Goal: Task Accomplishment & Management: Manage account settings

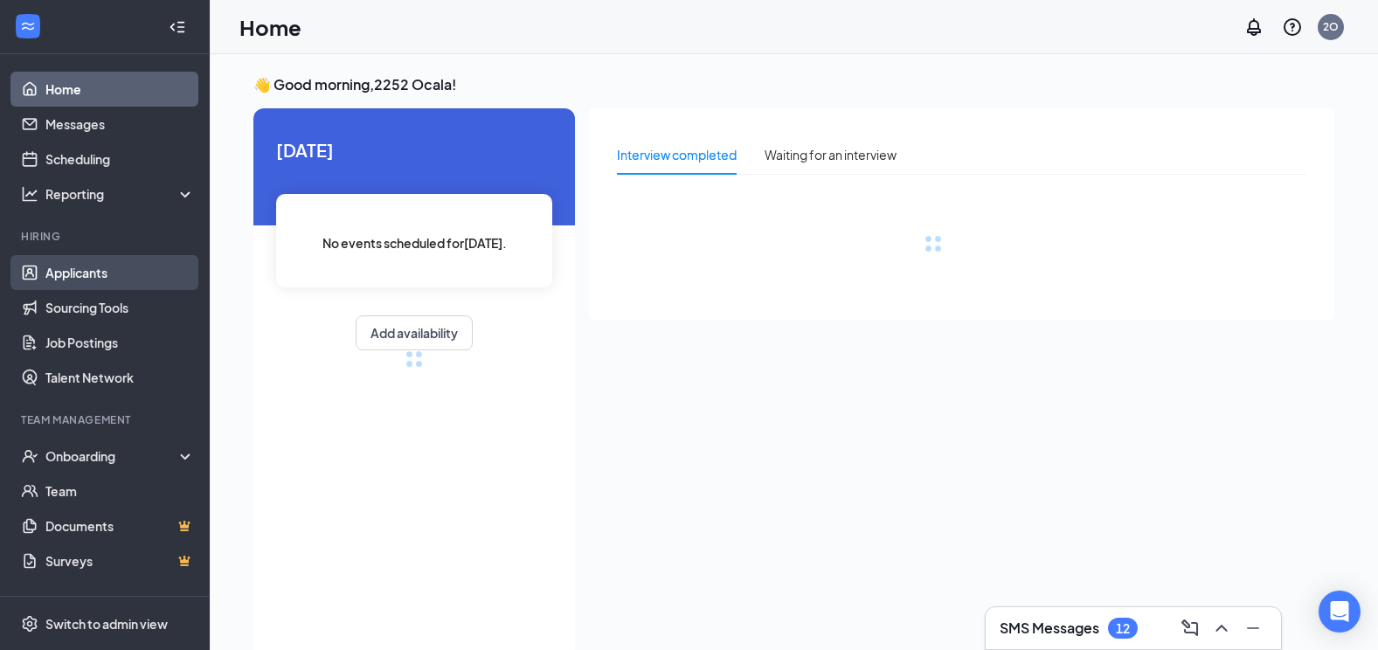
click at [68, 283] on link "Applicants" at bounding box center [119, 272] width 149 height 35
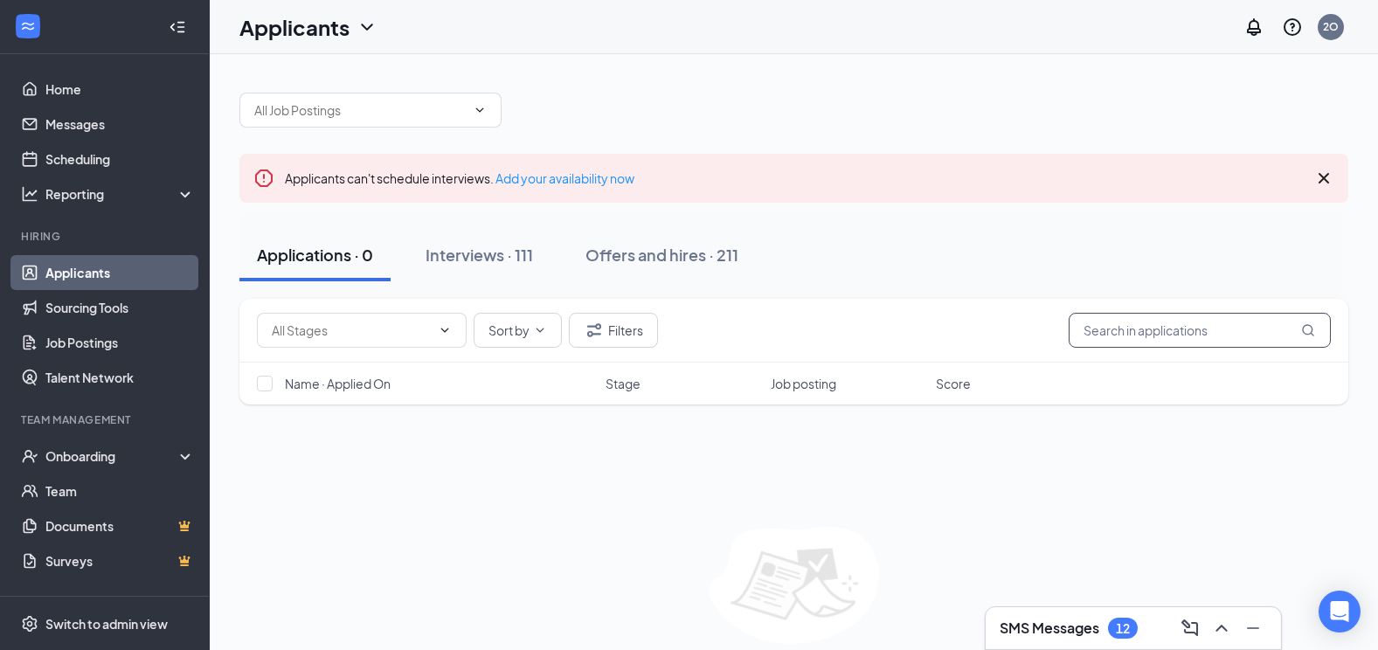
click at [1130, 337] on input "text" at bounding box center [1200, 330] width 262 height 35
type input "[PERSON_NAME]"
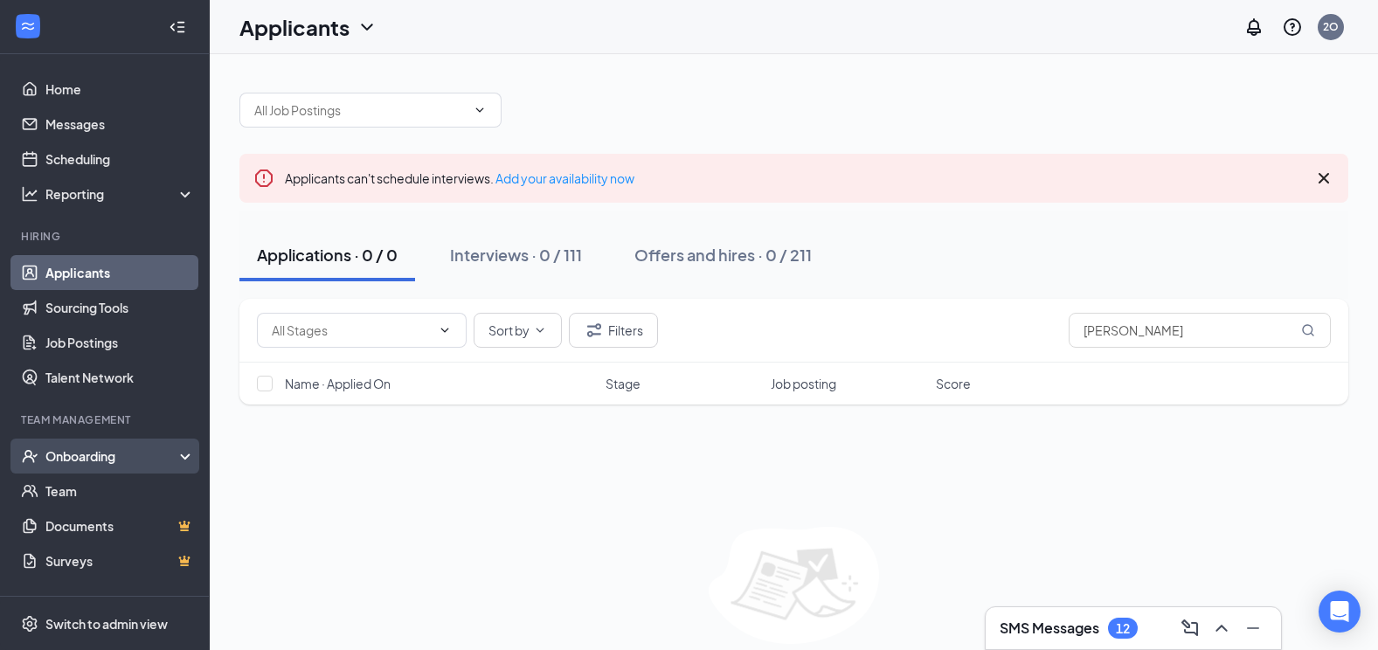
click at [102, 458] on div "Onboarding" at bounding box center [112, 456] width 135 height 17
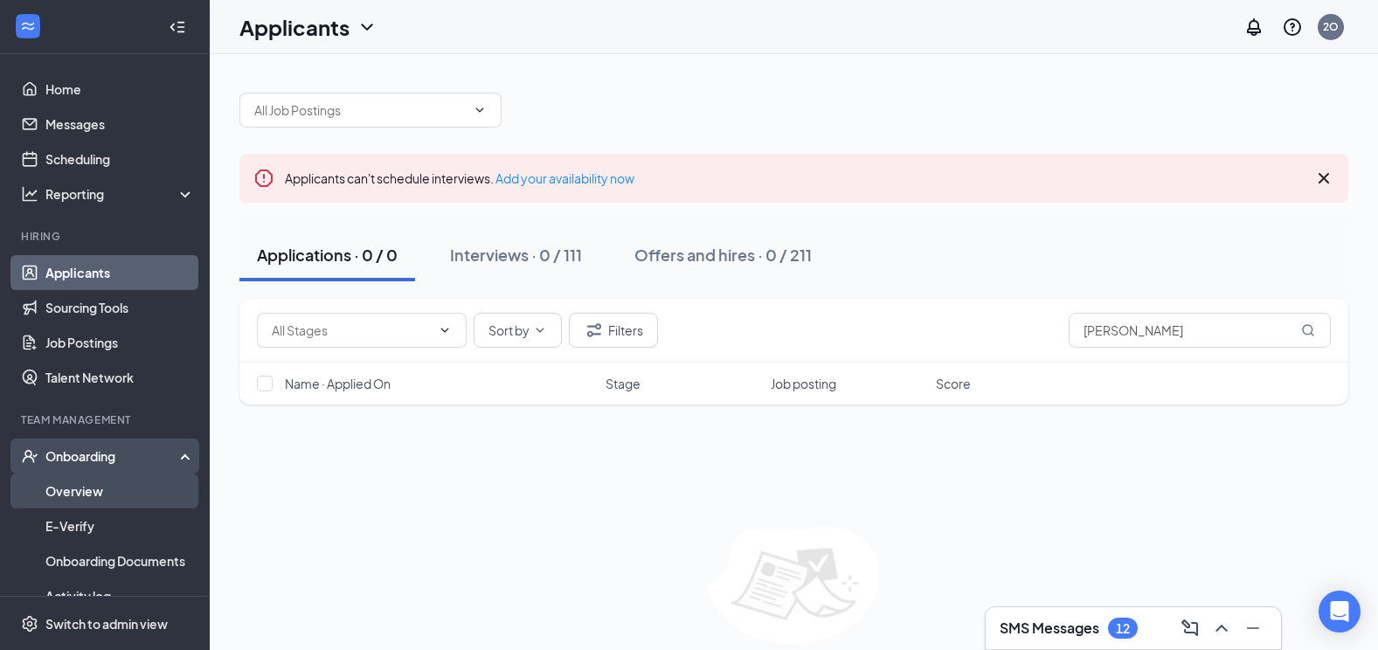
click at [97, 485] on link "Overview" at bounding box center [119, 491] width 149 height 35
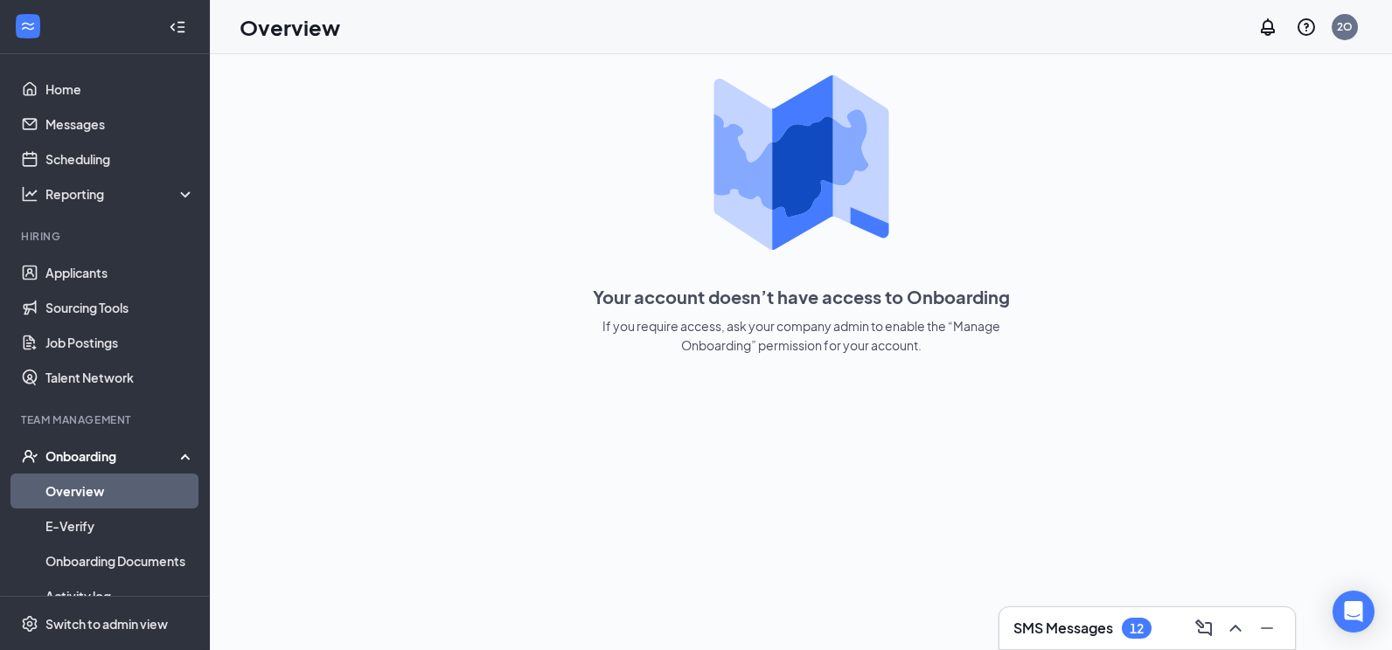
click at [104, 489] on link "Overview" at bounding box center [119, 491] width 149 height 35
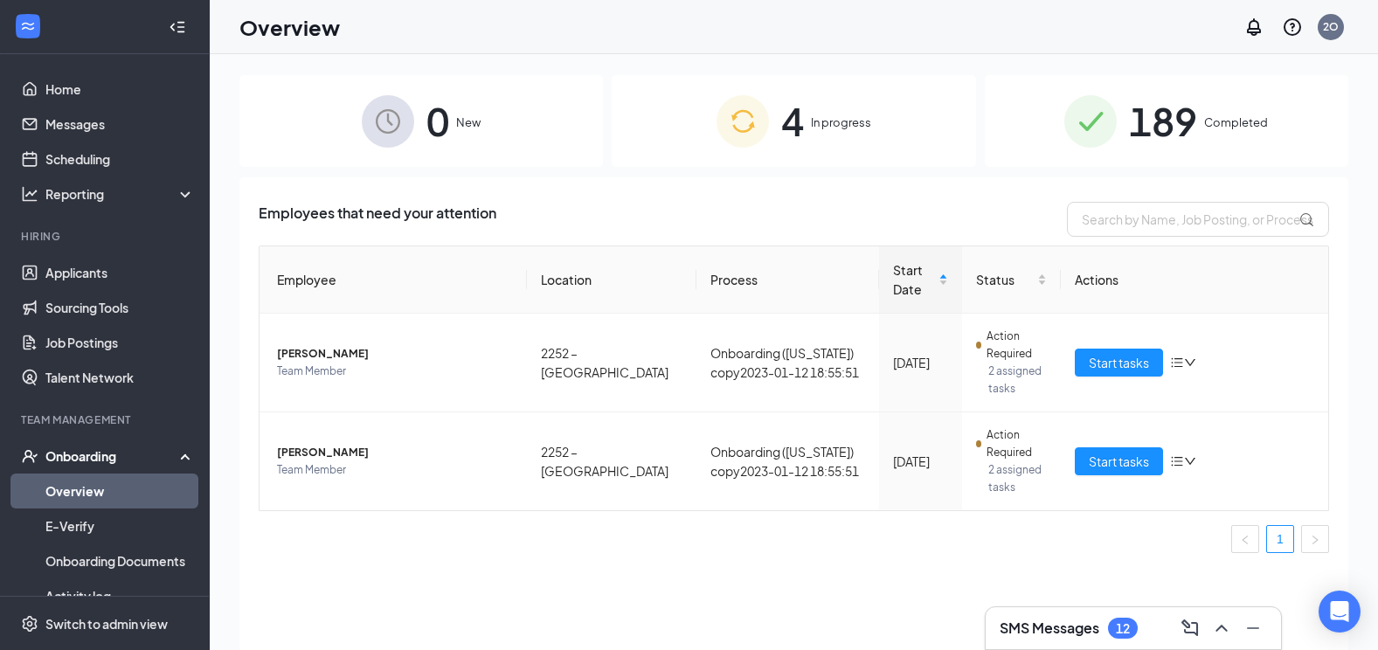
click at [842, 128] on span "In progress" at bounding box center [841, 122] width 60 height 17
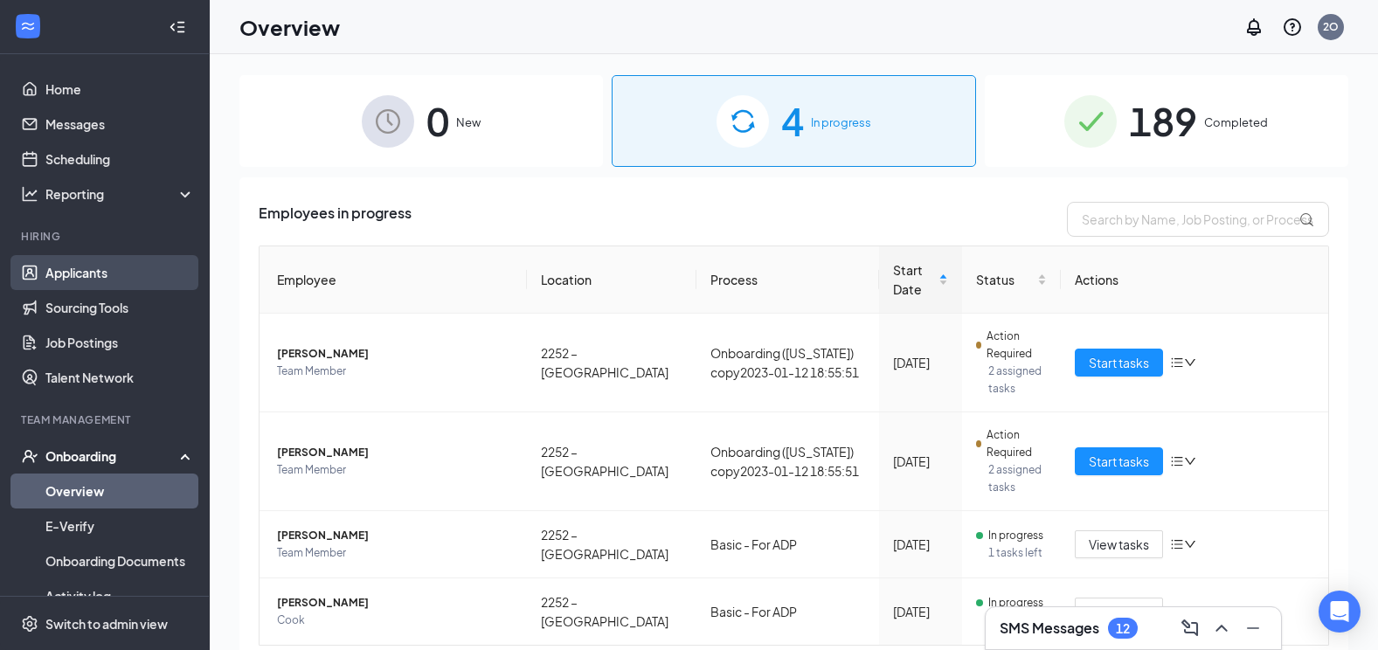
click at [62, 279] on link "Applicants" at bounding box center [119, 272] width 149 height 35
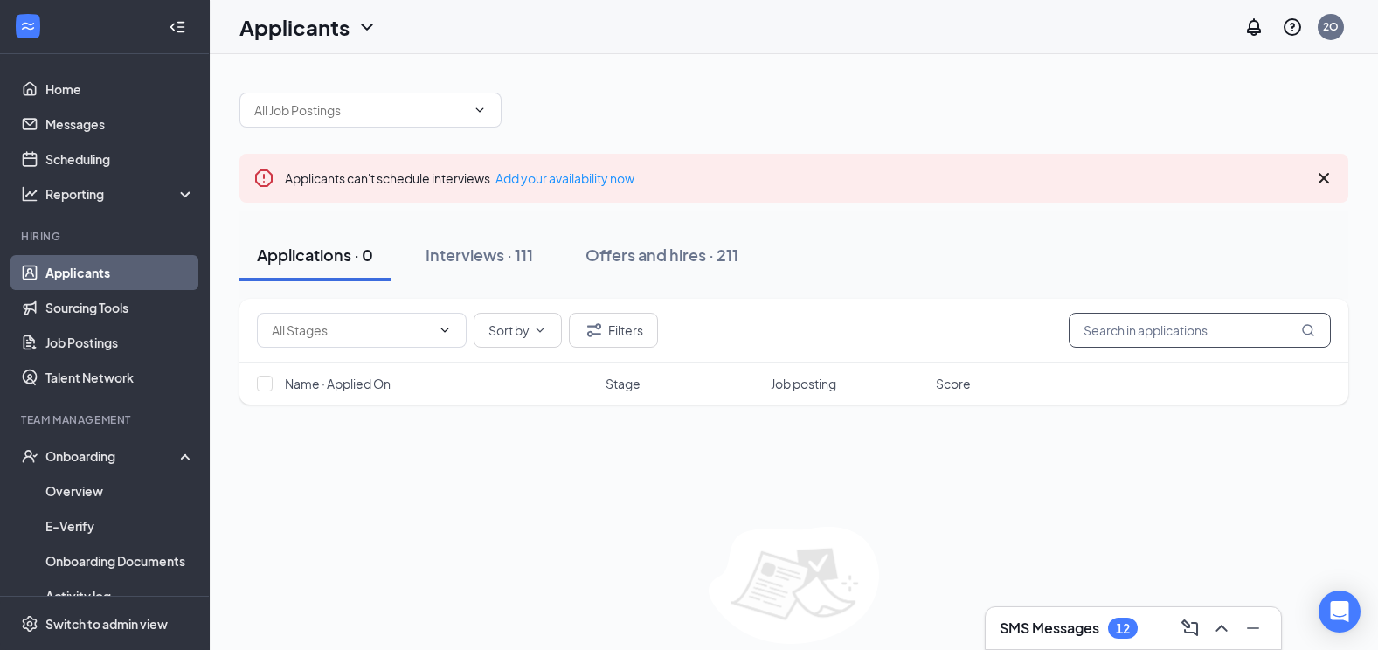
click at [1122, 334] on input "text" at bounding box center [1200, 330] width 262 height 35
type input "[PERSON_NAME]"
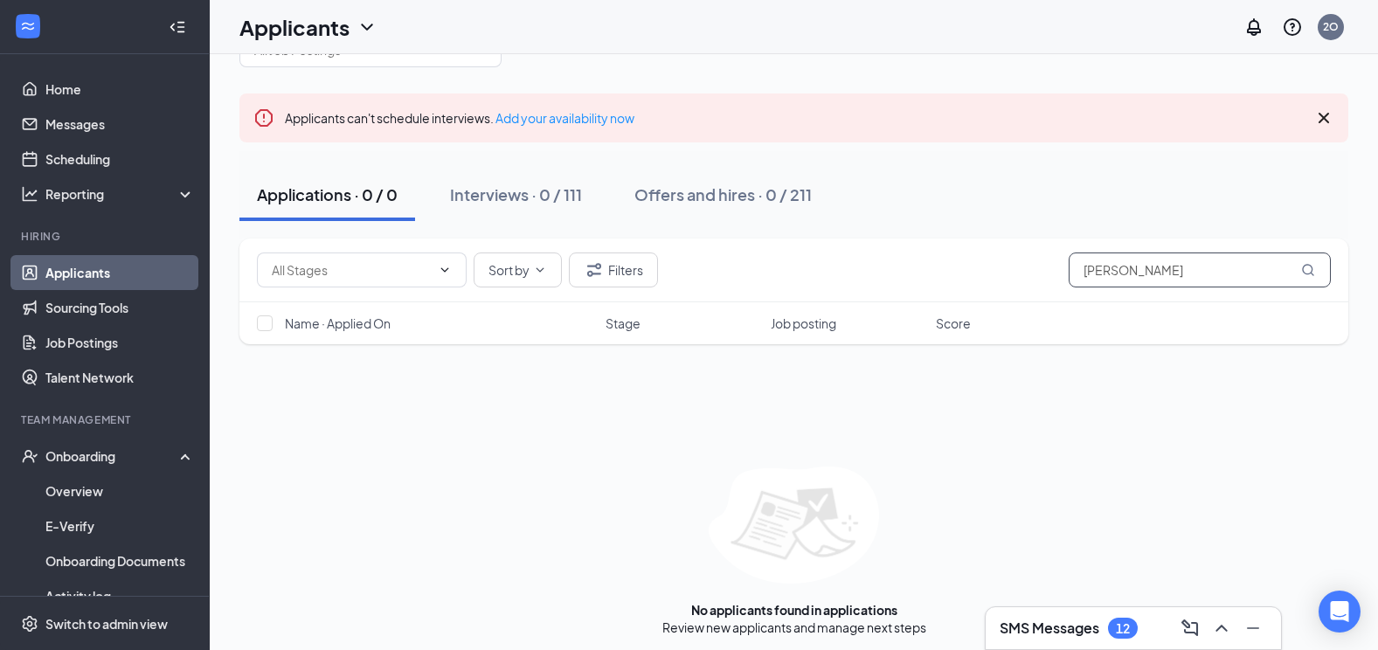
scroll to position [67, 0]
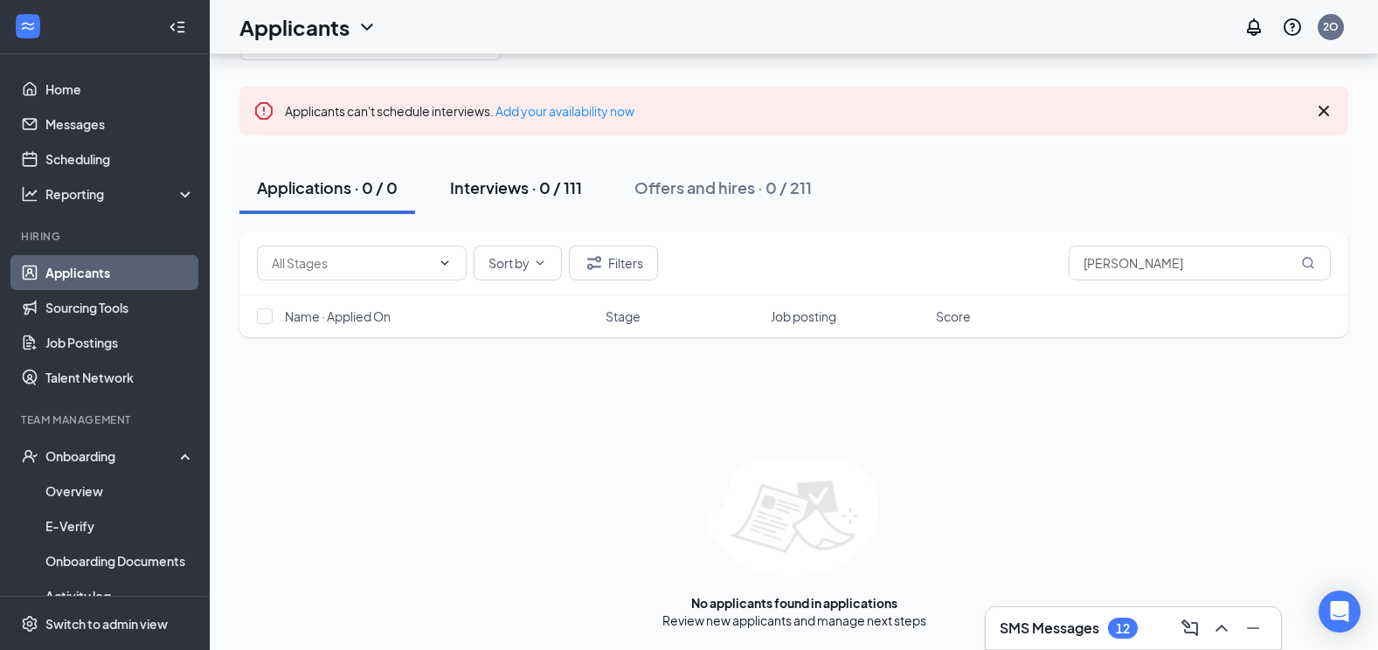
click at [502, 192] on div "Interviews · 0 / 111" at bounding box center [516, 188] width 132 height 22
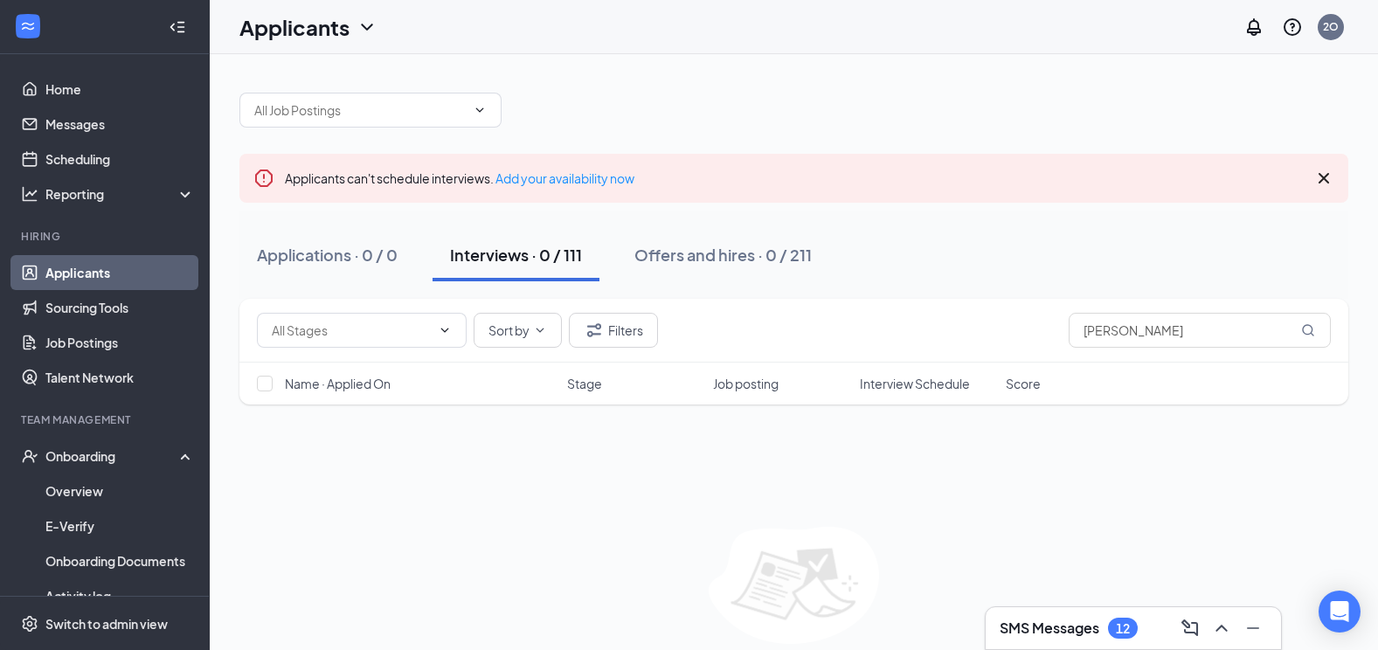
click at [499, 264] on div "Interviews · 0 / 111" at bounding box center [516, 255] width 132 height 22
click at [507, 264] on div "Interviews · 0 / 111" at bounding box center [516, 255] width 132 height 22
click at [540, 256] on div "Interviews · 0 / 111" at bounding box center [516, 255] width 132 height 22
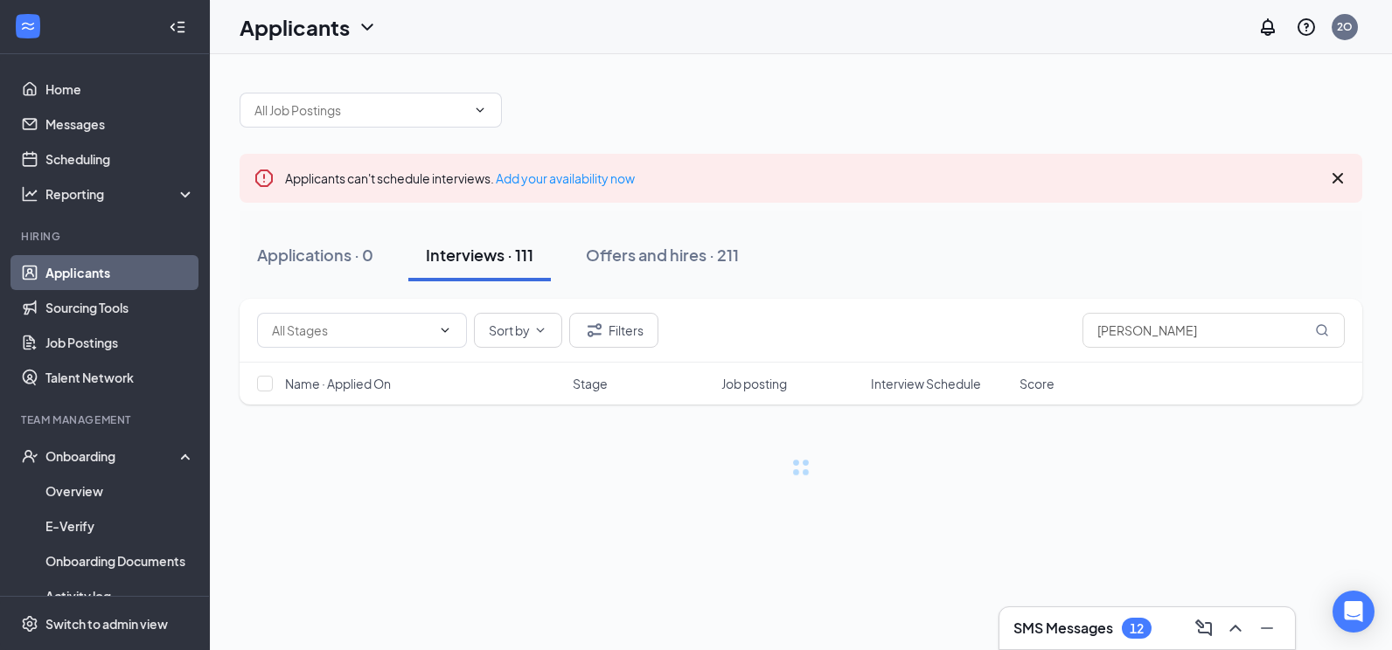
click at [504, 259] on div "Interviews · 111" at bounding box center [480, 255] width 108 height 22
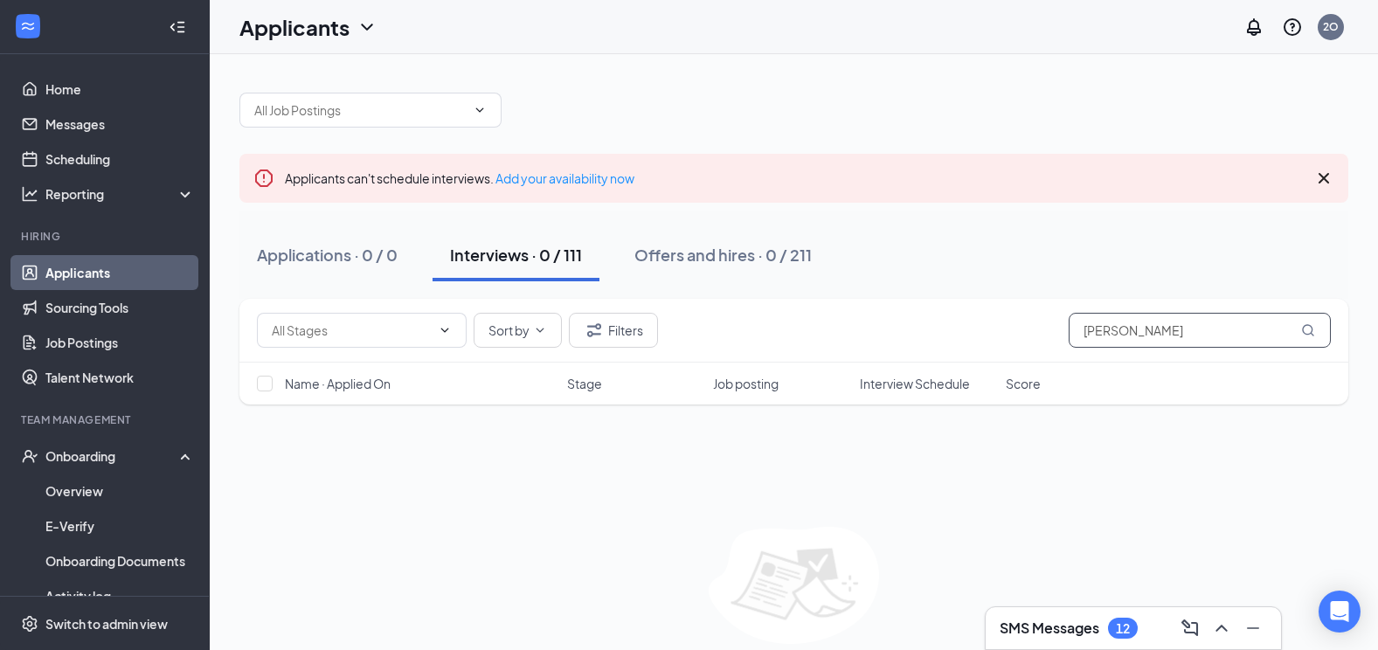
drag, startPoint x: 1164, startPoint y: 335, endPoint x: 1055, endPoint y: 351, distance: 110.4
click at [1055, 351] on div "Sort by [PERSON_NAME]" at bounding box center [794, 331] width 1109 height 64
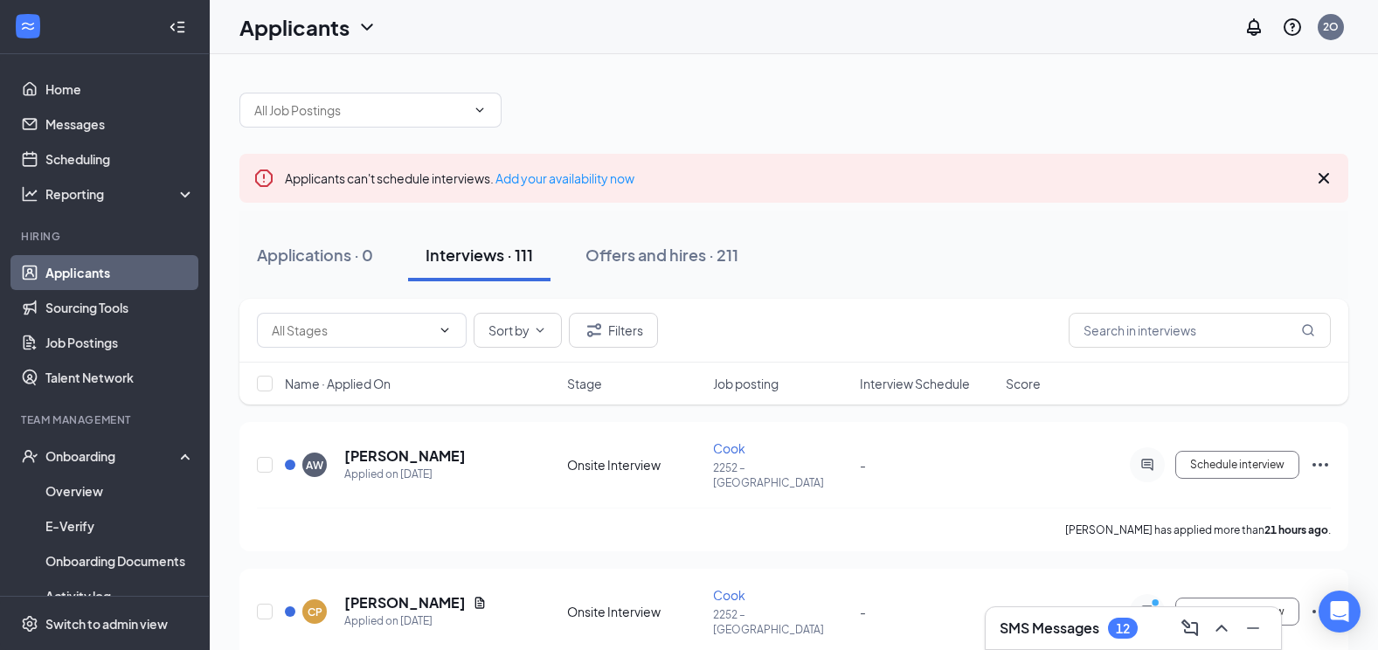
click at [980, 250] on div "Applications · 0 Interviews · 111 Offers and hires · 211" at bounding box center [794, 255] width 1109 height 52
click at [497, 261] on div "Interviews · 111" at bounding box center [480, 255] width 108 height 22
click at [1147, 334] on input "text" at bounding box center [1200, 330] width 262 height 35
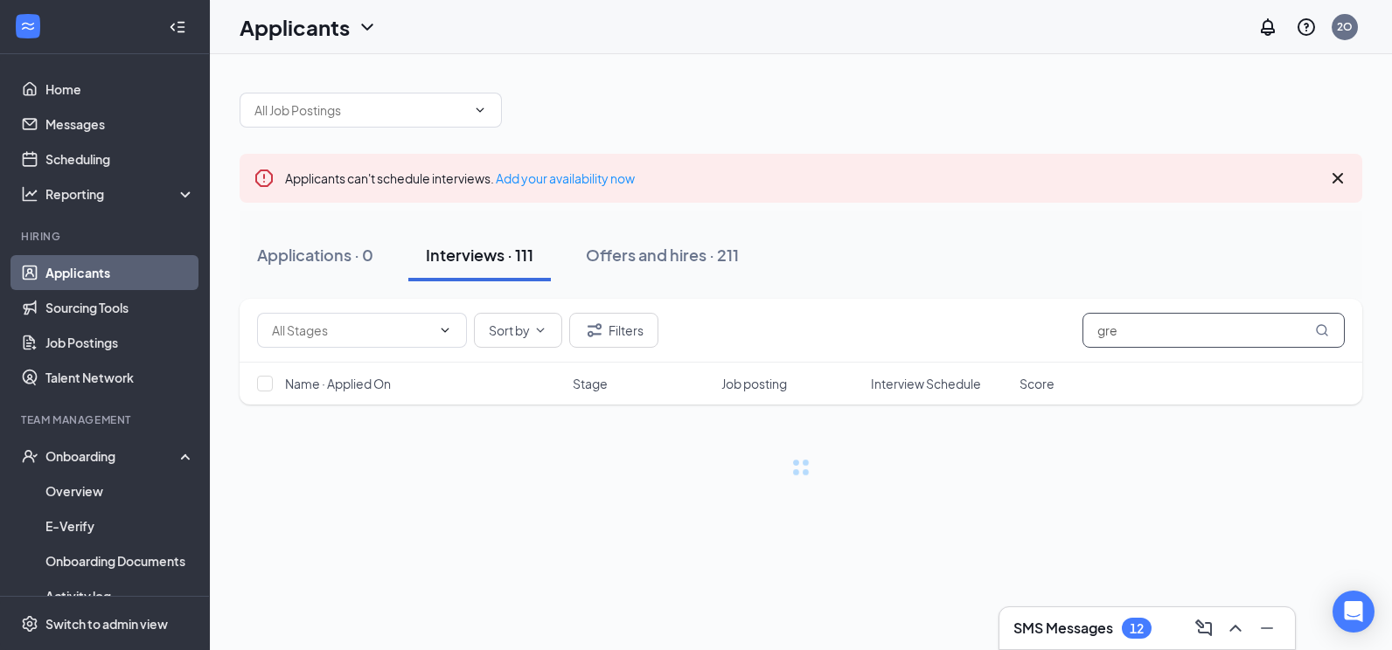
type input "[PERSON_NAME]"
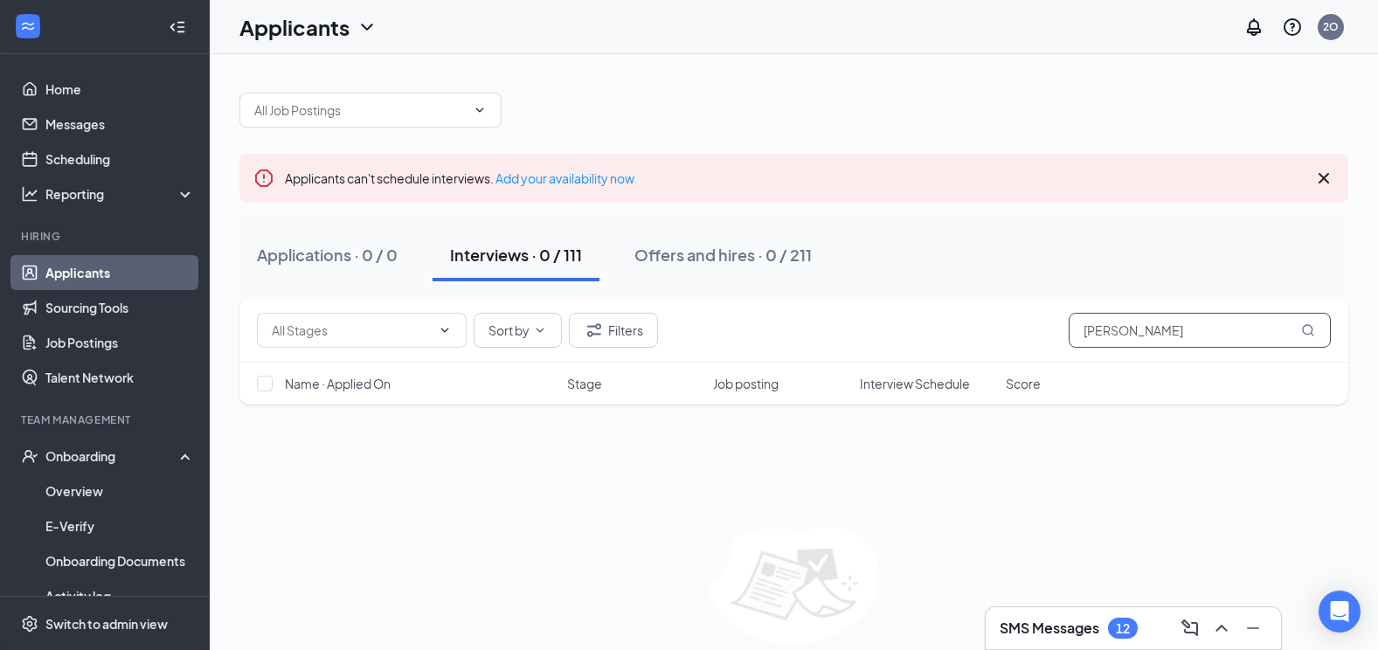
drag, startPoint x: 1121, startPoint y: 334, endPoint x: 1067, endPoint y: 340, distance: 53.7
click at [1067, 340] on div "Sort by Filters [PERSON_NAME]" at bounding box center [794, 330] width 1074 height 35
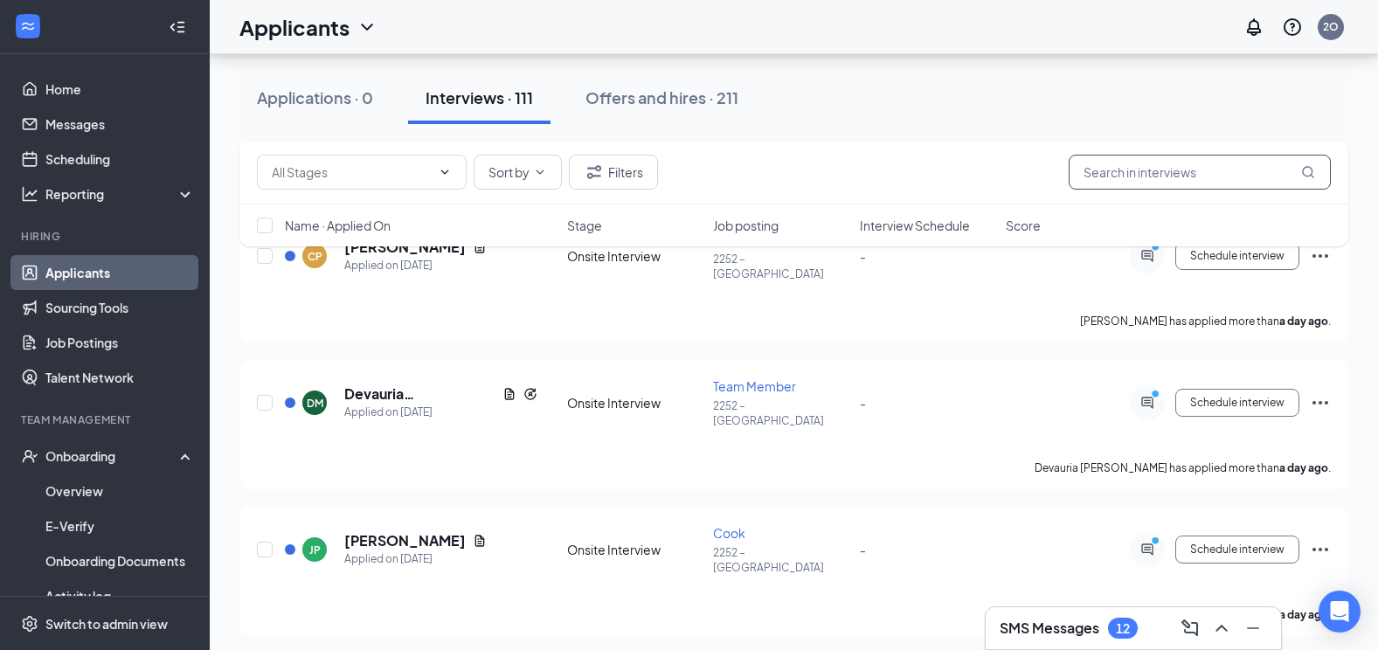
scroll to position [33, 0]
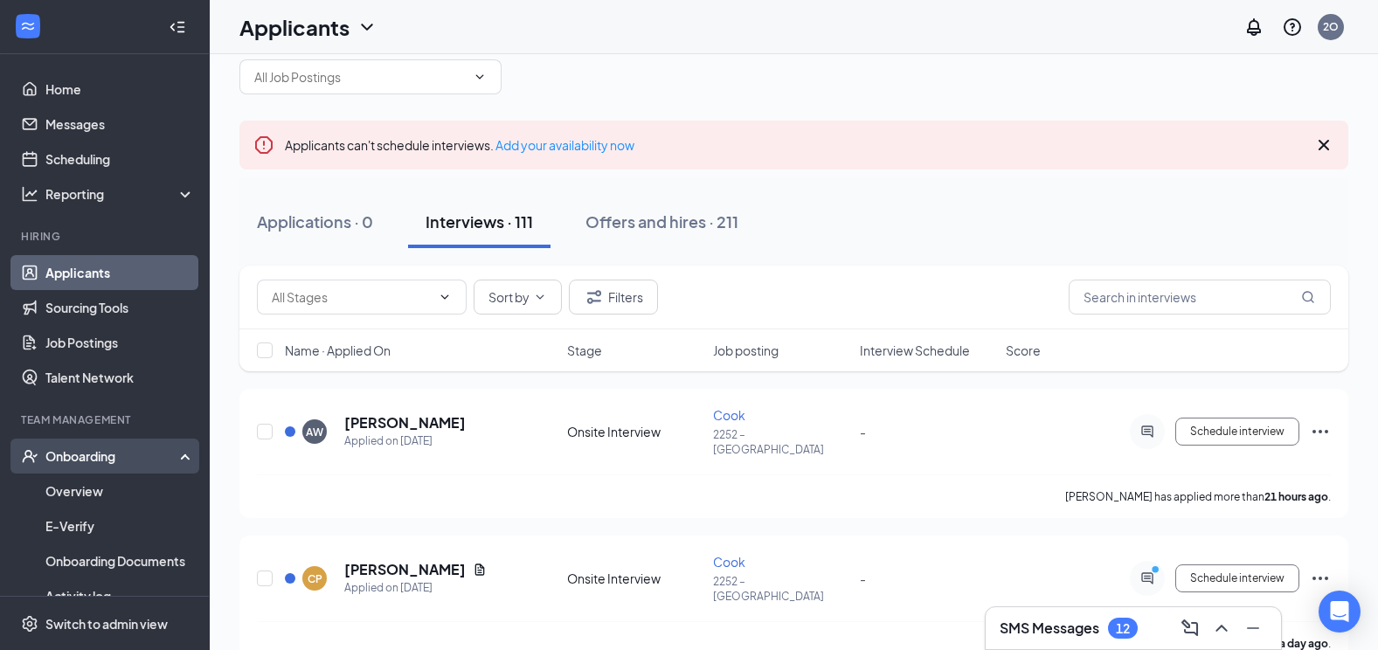
click at [107, 451] on div "Onboarding" at bounding box center [112, 456] width 135 height 17
click at [107, 452] on div "Onboarding" at bounding box center [112, 456] width 135 height 17
click at [87, 492] on link "Overview" at bounding box center [119, 491] width 149 height 35
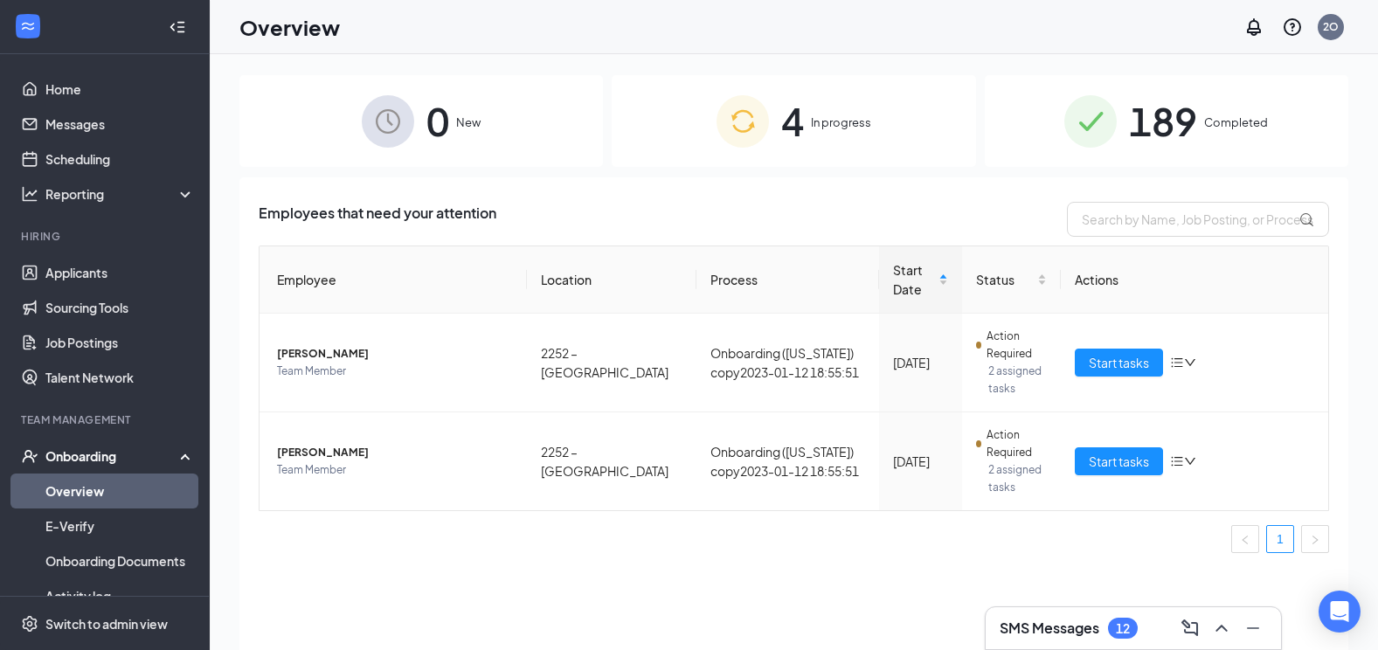
click at [805, 135] on div "4 In progress" at bounding box center [794, 121] width 364 height 92
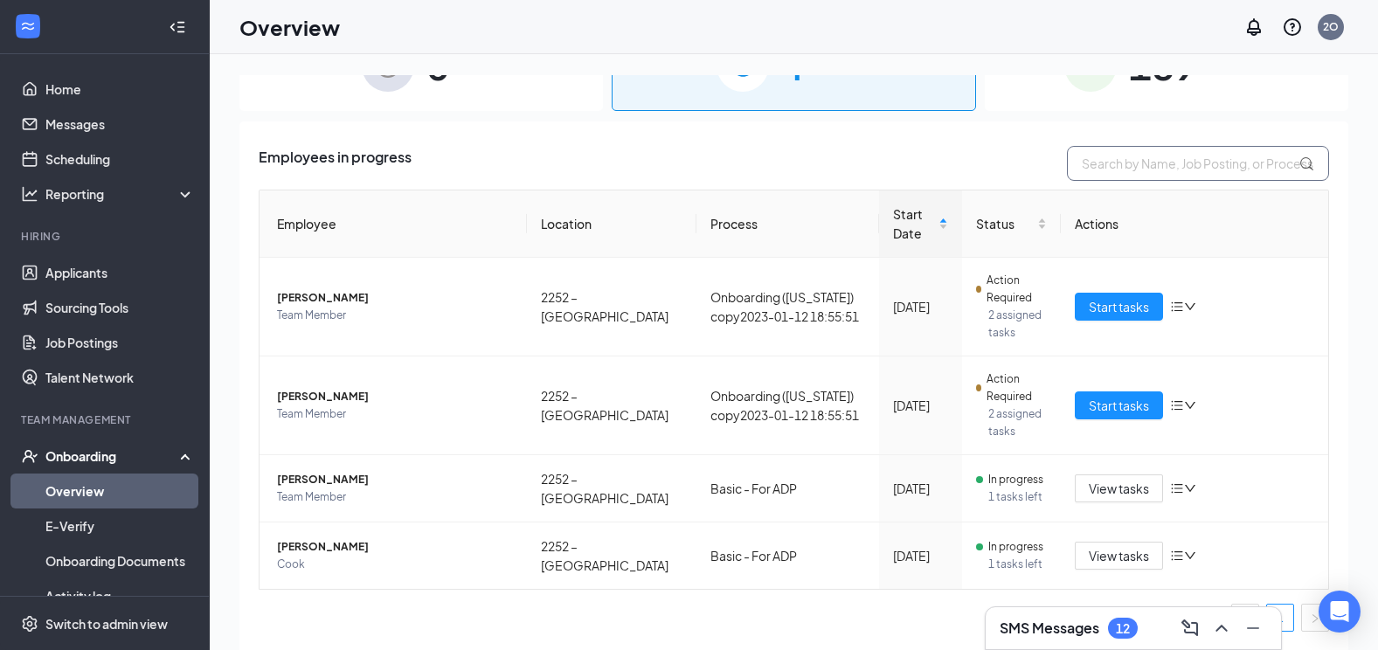
click at [1182, 177] on input "text" at bounding box center [1198, 163] width 262 height 35
